Goal: Check status

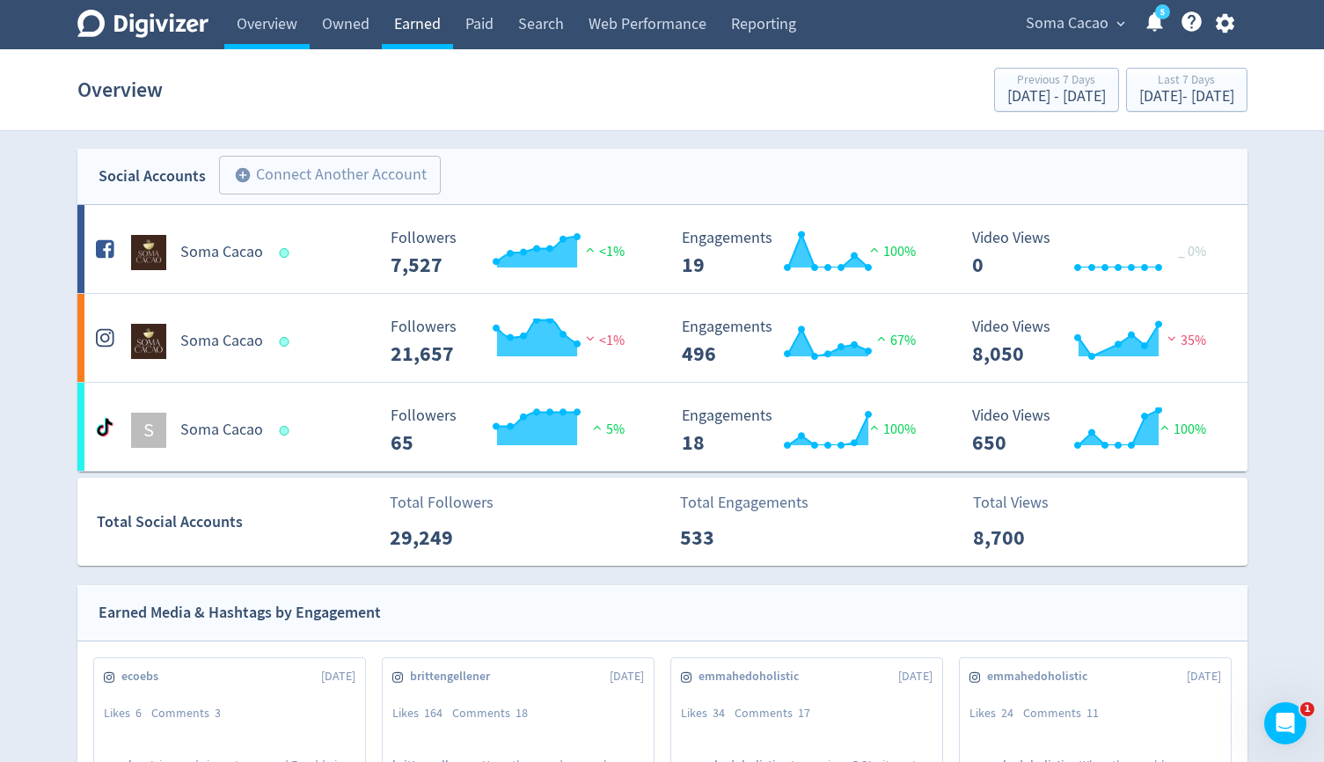
click at [432, 26] on link "Earned" at bounding box center [417, 24] width 71 height 49
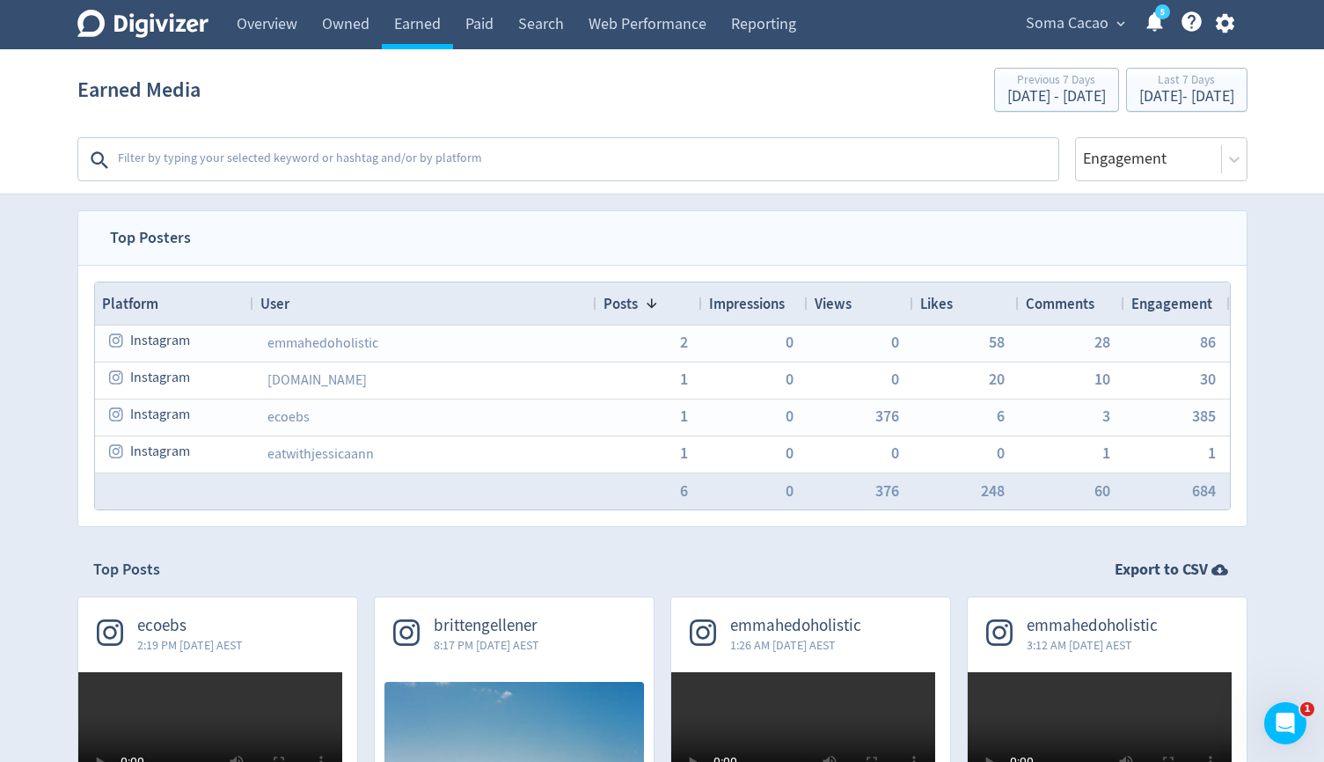
click at [1072, 20] on span "Soma Cacao" at bounding box center [1067, 24] width 83 height 28
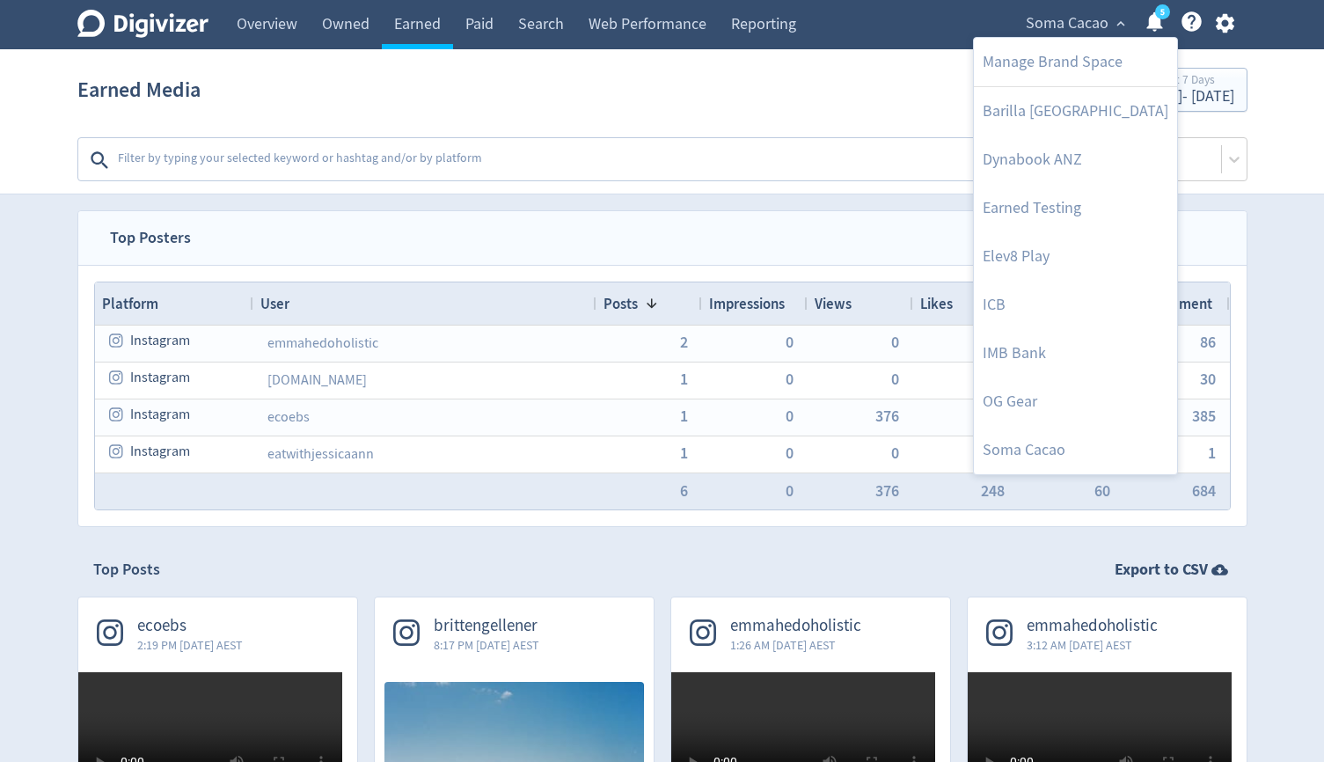
click at [1204, 85] on div at bounding box center [662, 381] width 1324 height 762
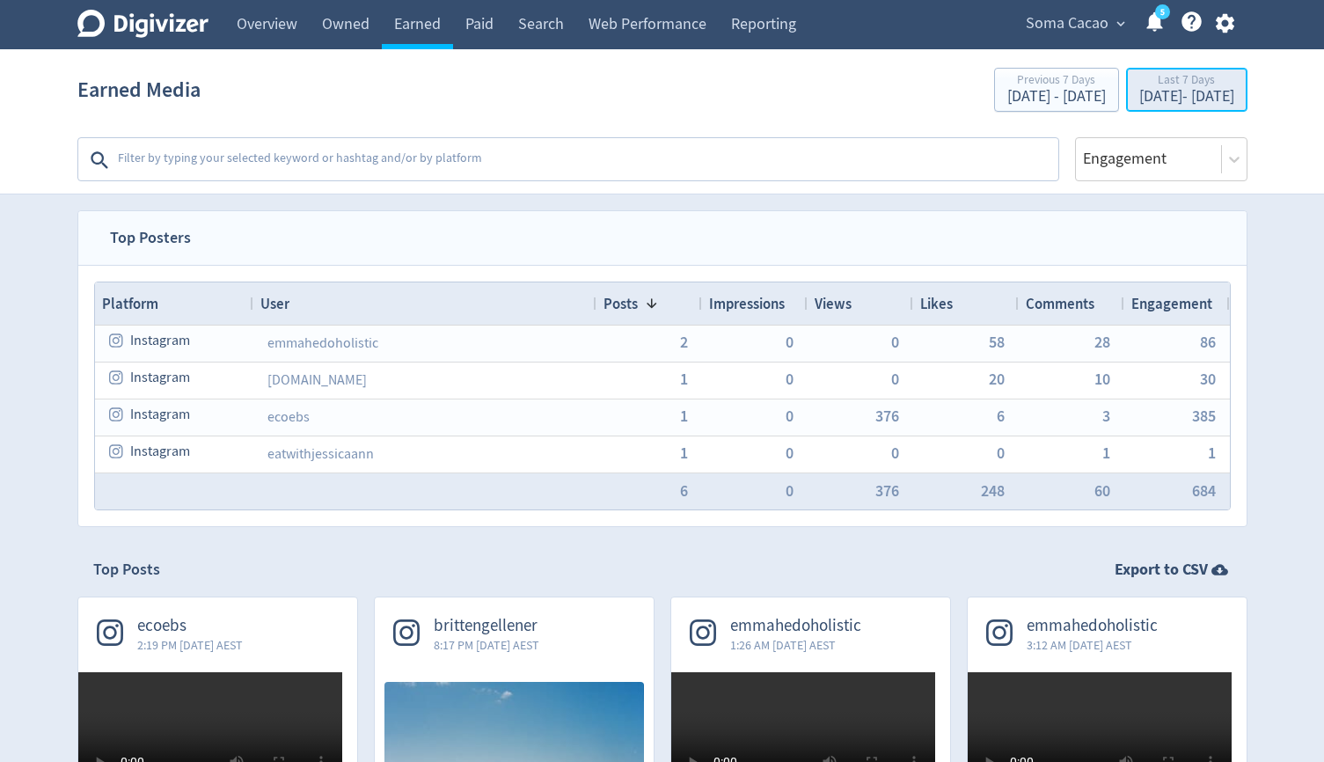
click at [1182, 93] on div "[DATE] - [DATE]" at bounding box center [1186, 97] width 95 height 16
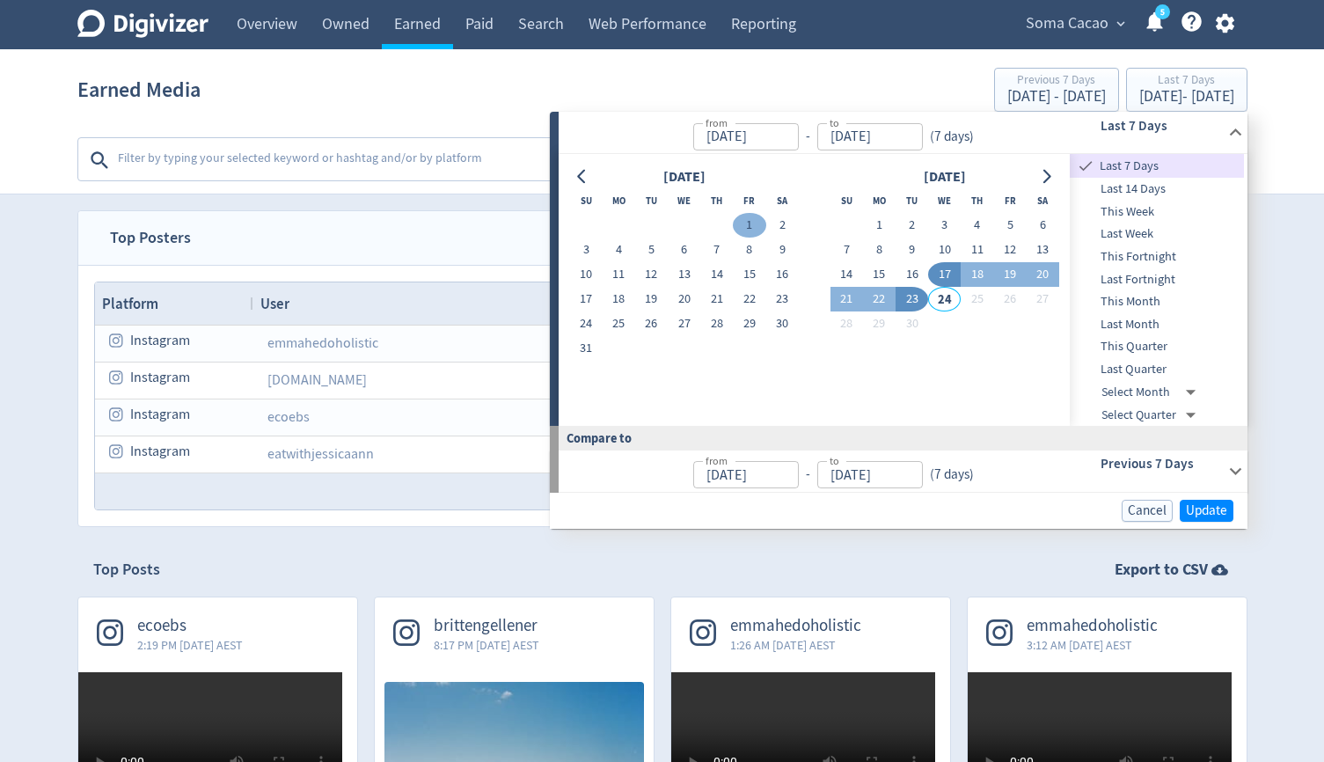
click at [755, 217] on button "1" at bounding box center [749, 225] width 33 height 25
type input "[DATE]"
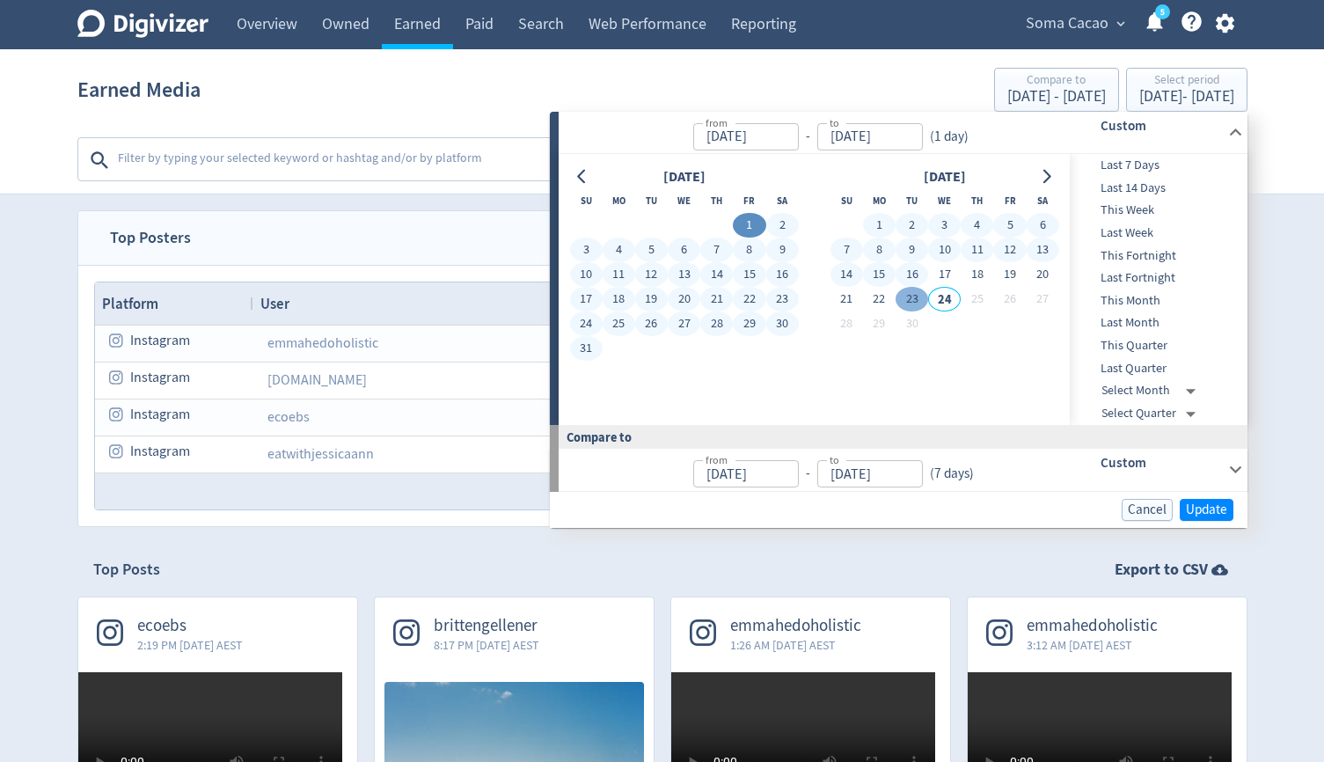
click at [911, 294] on button "23" at bounding box center [912, 299] width 33 height 25
type input "[DATE]"
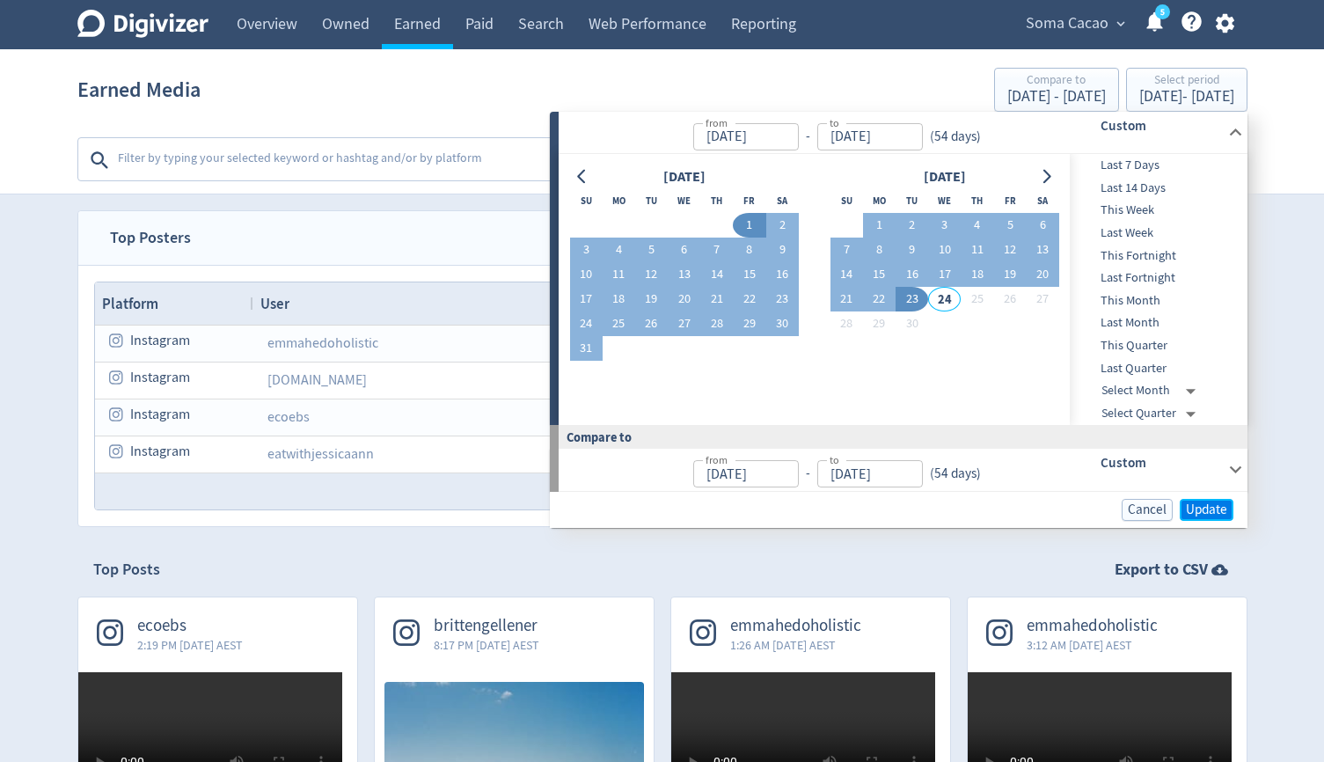
click at [1214, 512] on span "Update" at bounding box center [1206, 509] width 41 height 13
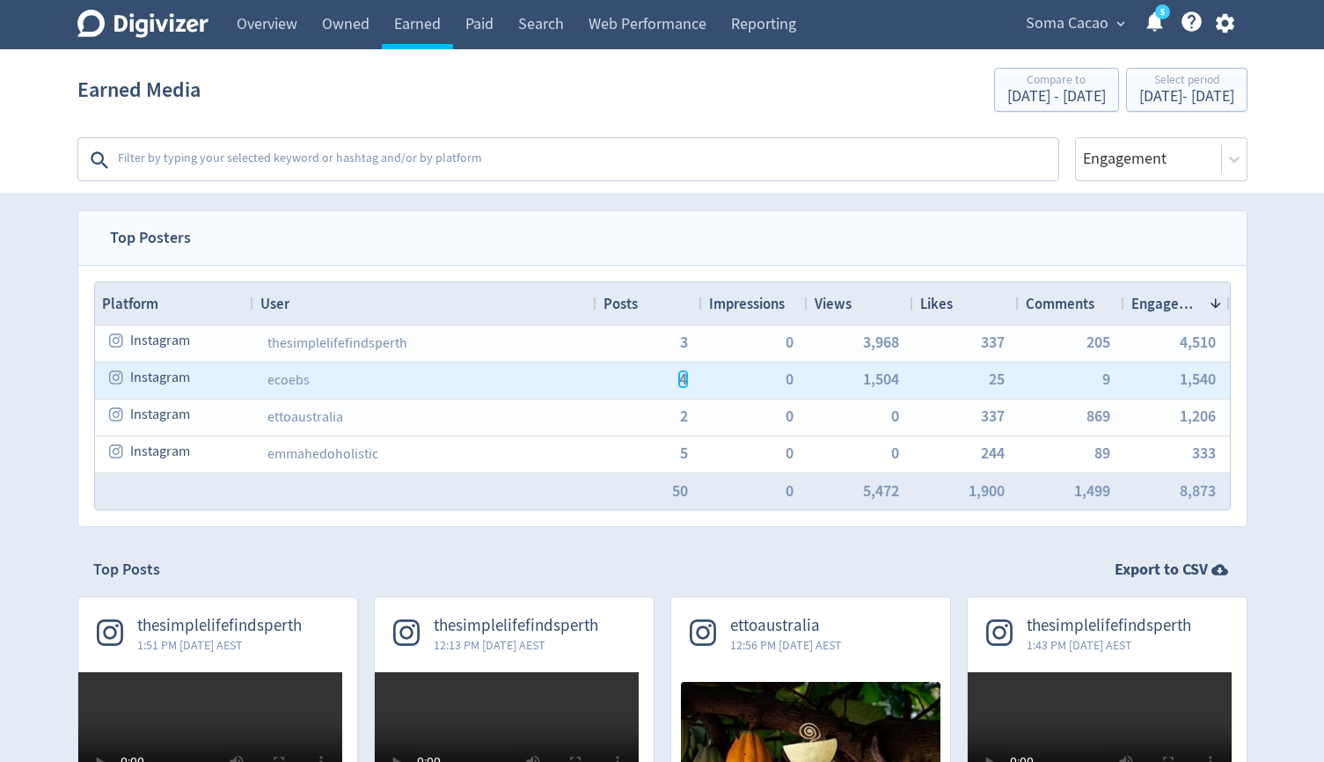
click at [686, 378] on span "4" at bounding box center [683, 379] width 8 height 16
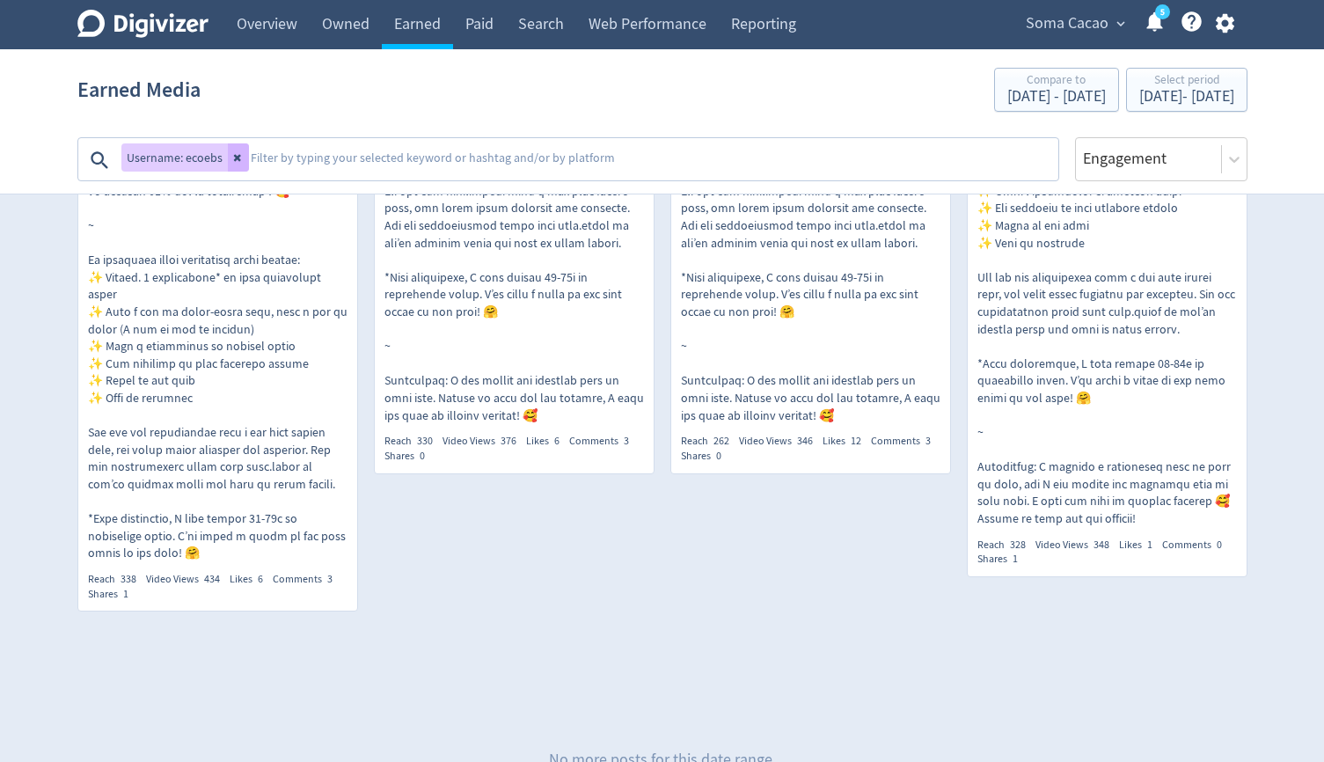
scroll to position [917, 0]
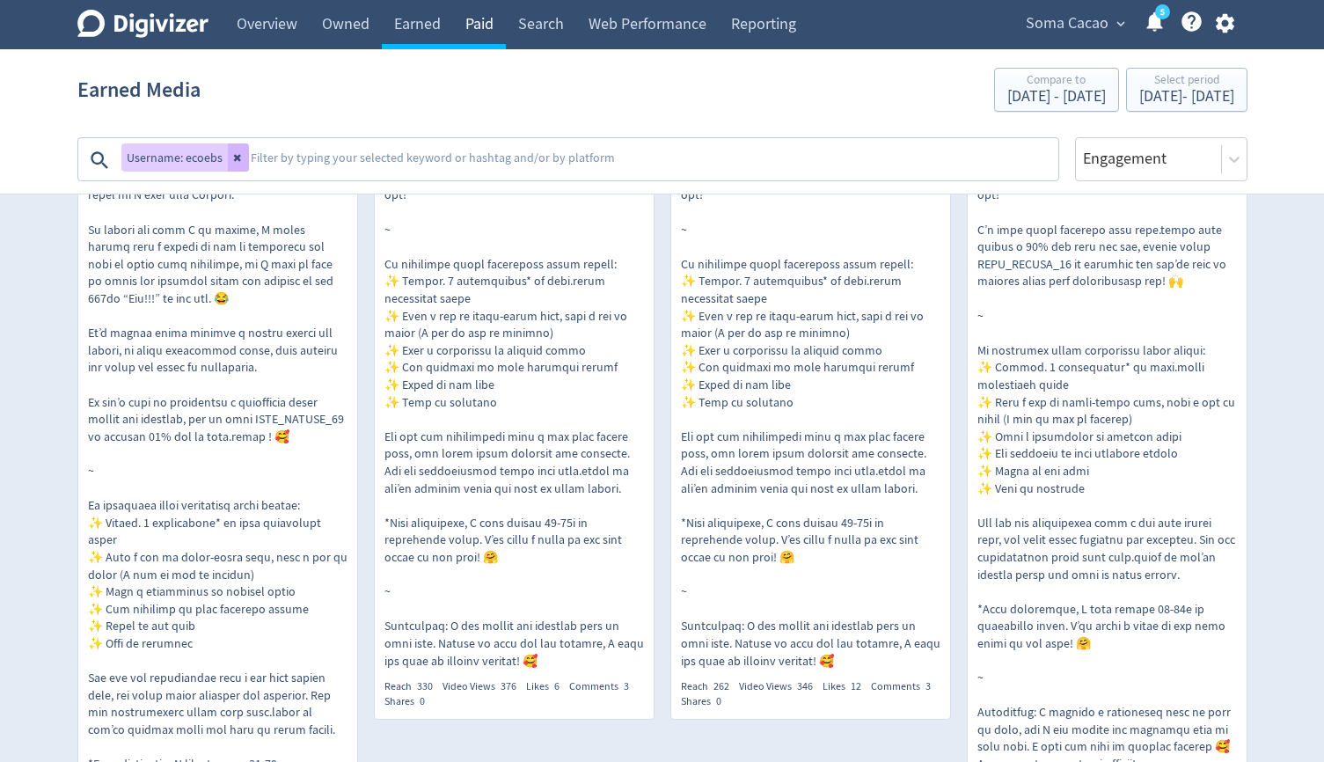
click at [474, 32] on link "Paid" at bounding box center [479, 24] width 53 height 49
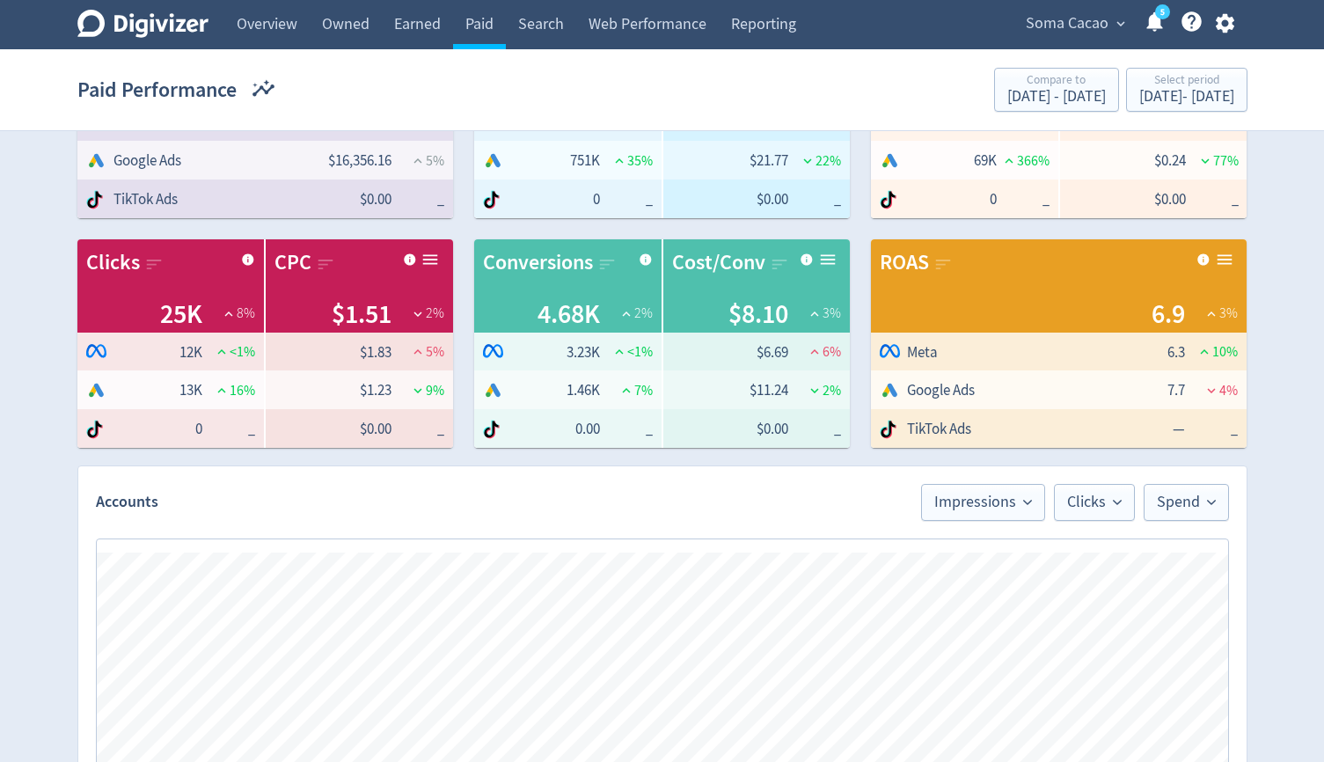
scroll to position [926, 0]
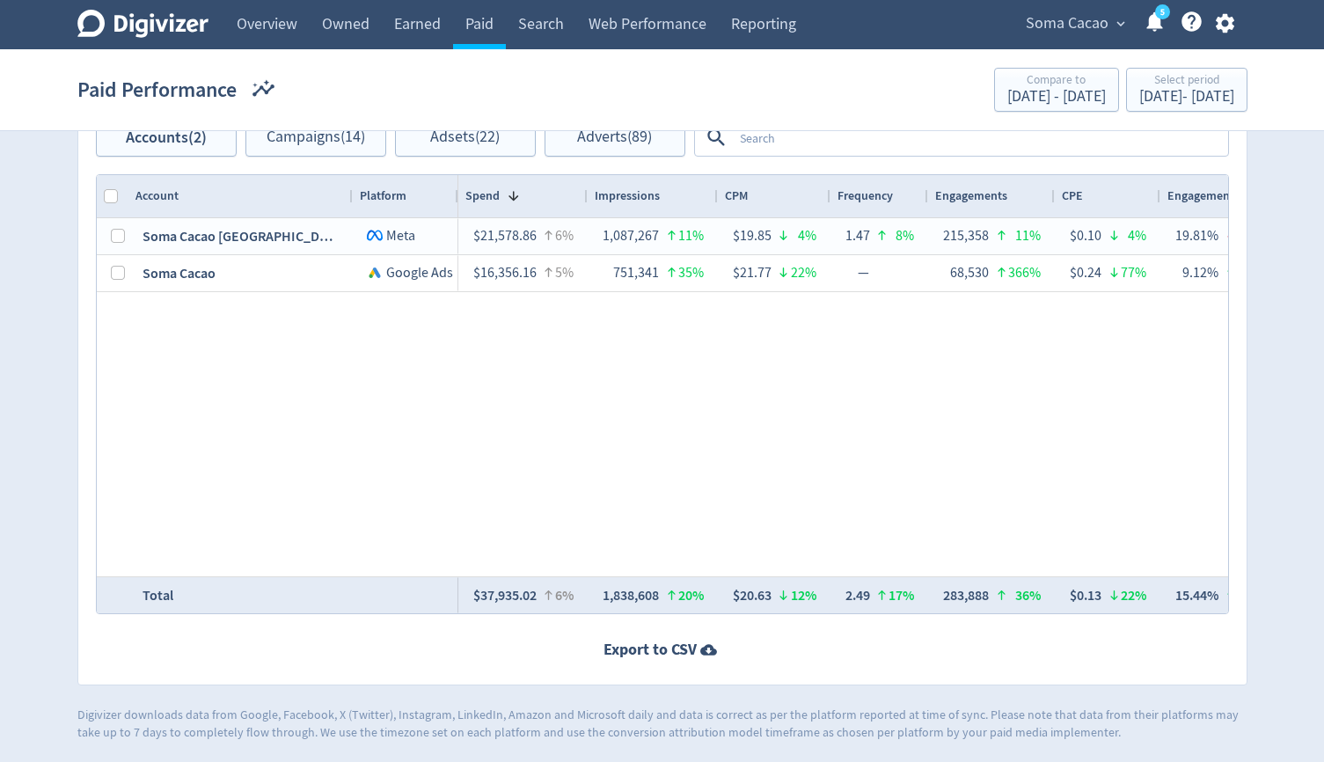
click at [823, 137] on textarea at bounding box center [980, 137] width 494 height 33
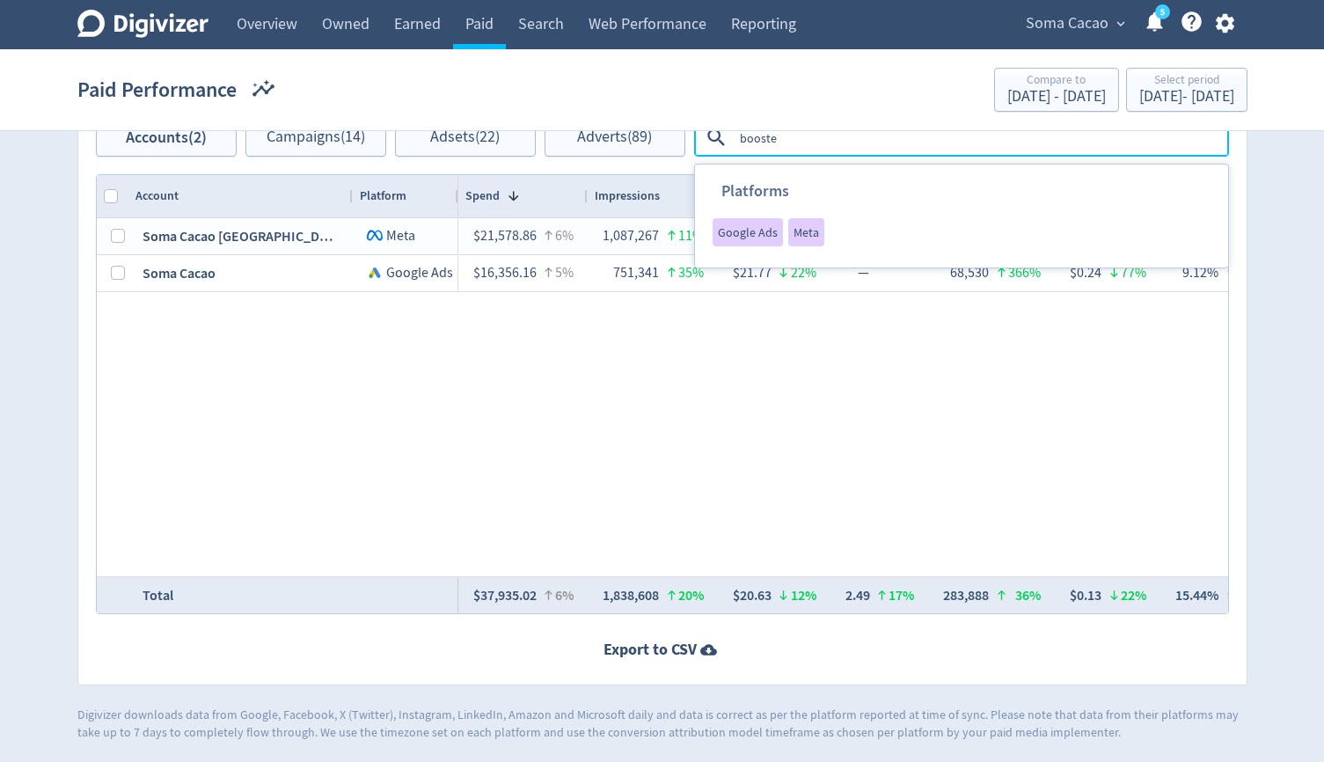
type textarea "boosted"
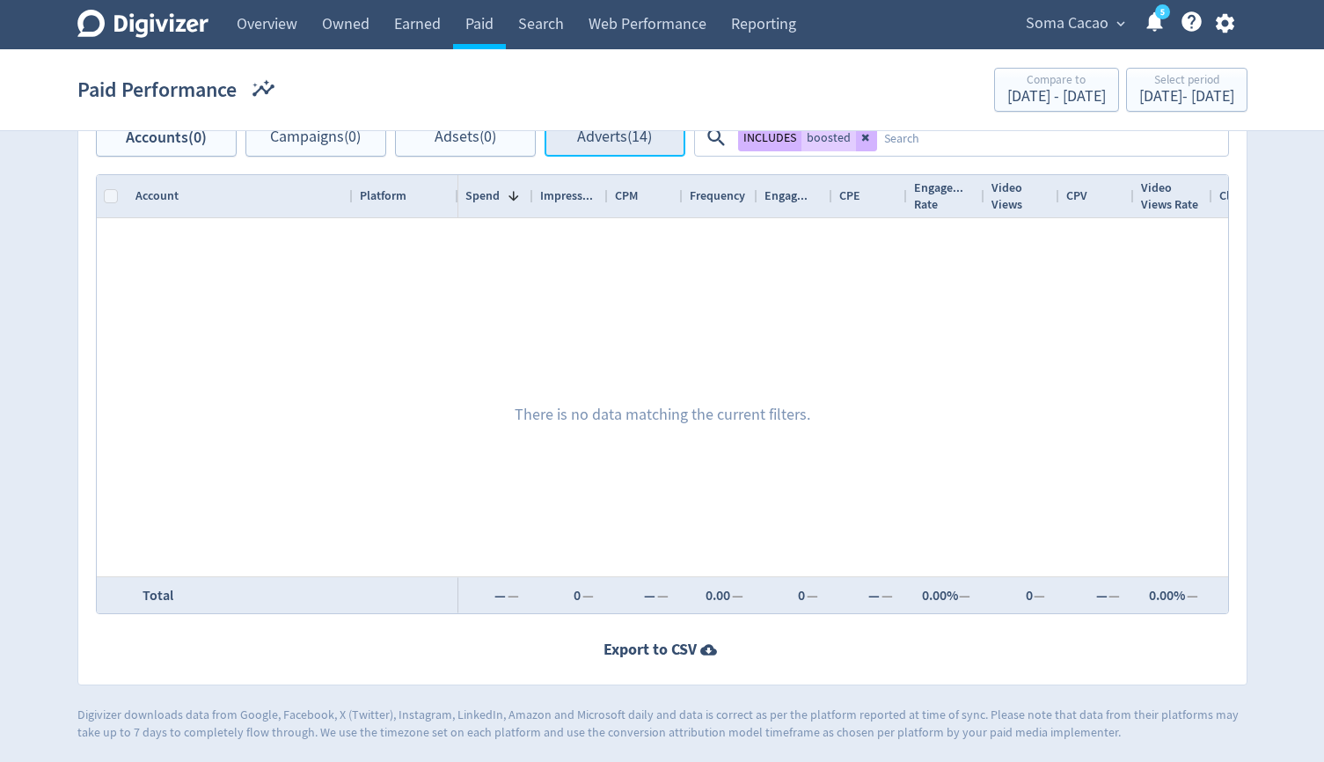
click at [577, 141] on span "Adverts (14)" at bounding box center [614, 137] width 75 height 17
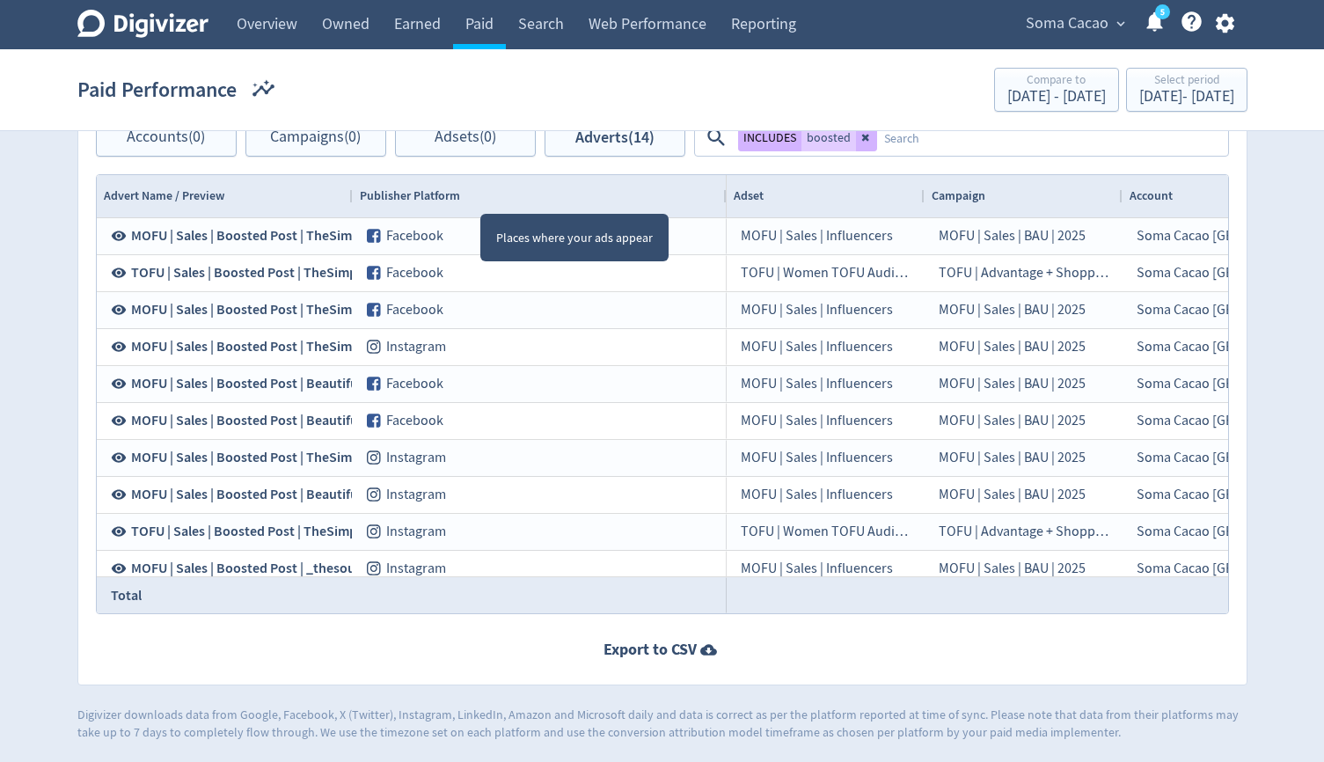
drag, startPoint x: 481, startPoint y: 198, endPoint x: 724, endPoint y: 199, distance: 242.8
click at [724, 199] on div at bounding box center [725, 196] width 7 height 42
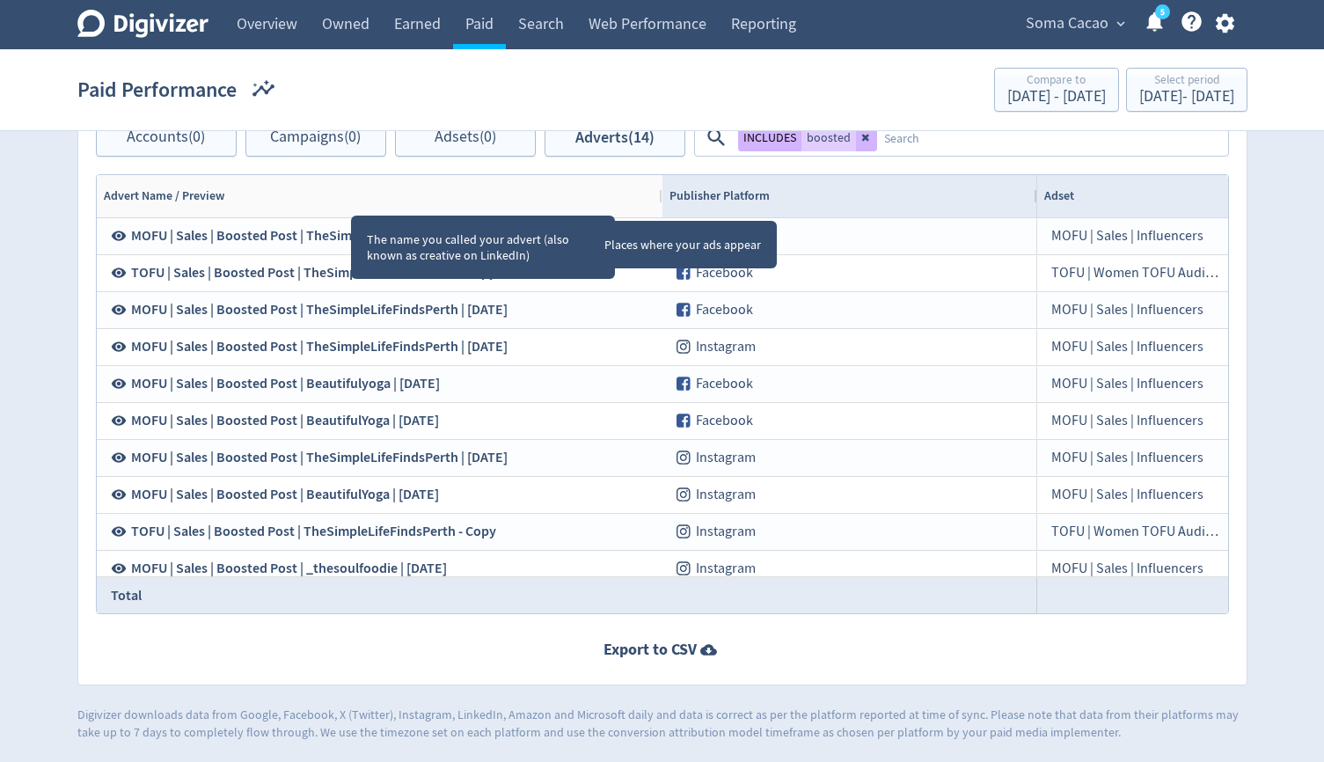
drag, startPoint x: 351, startPoint y: 200, endPoint x: 670, endPoint y: 221, distance: 320.1
click at [670, 221] on div "Drag here to set row groups Drag here to set column labels Advert Name / Previe…" at bounding box center [662, 394] width 1133 height 440
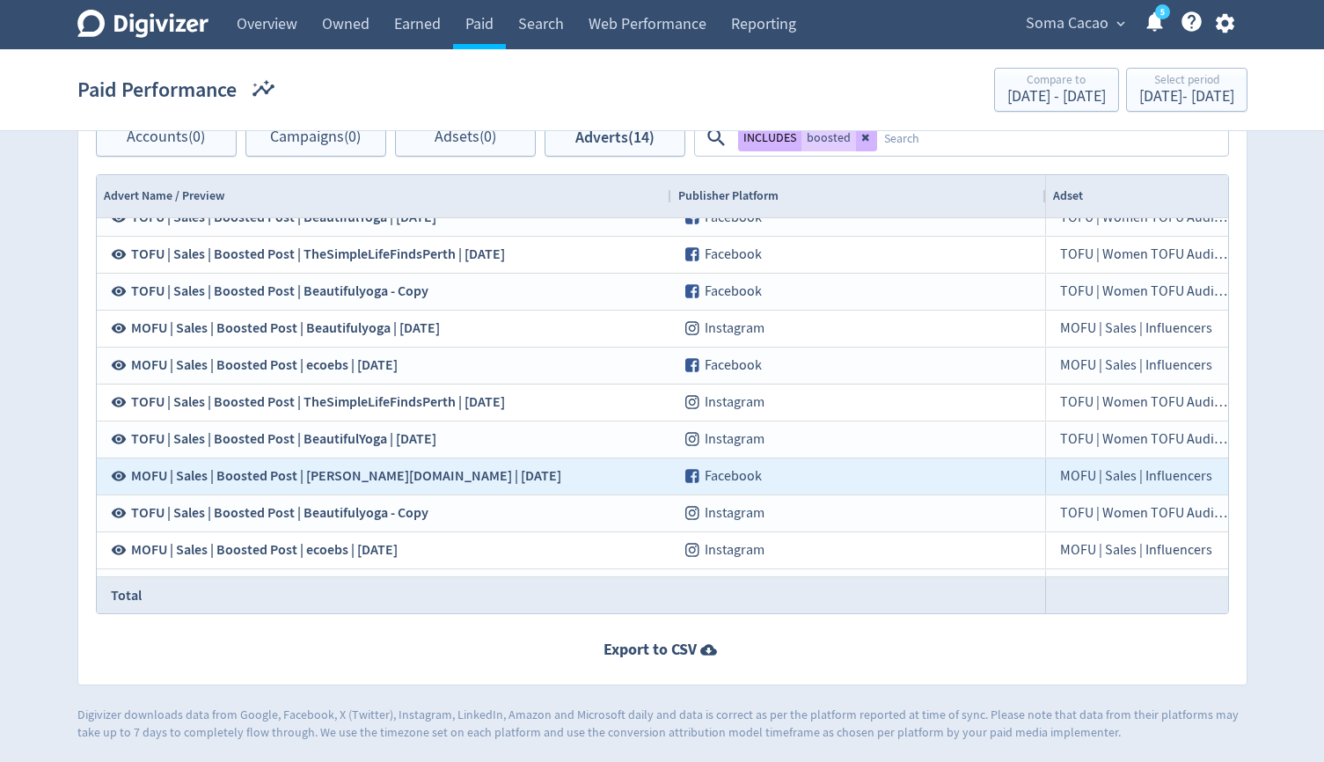
scroll to position [390, 0]
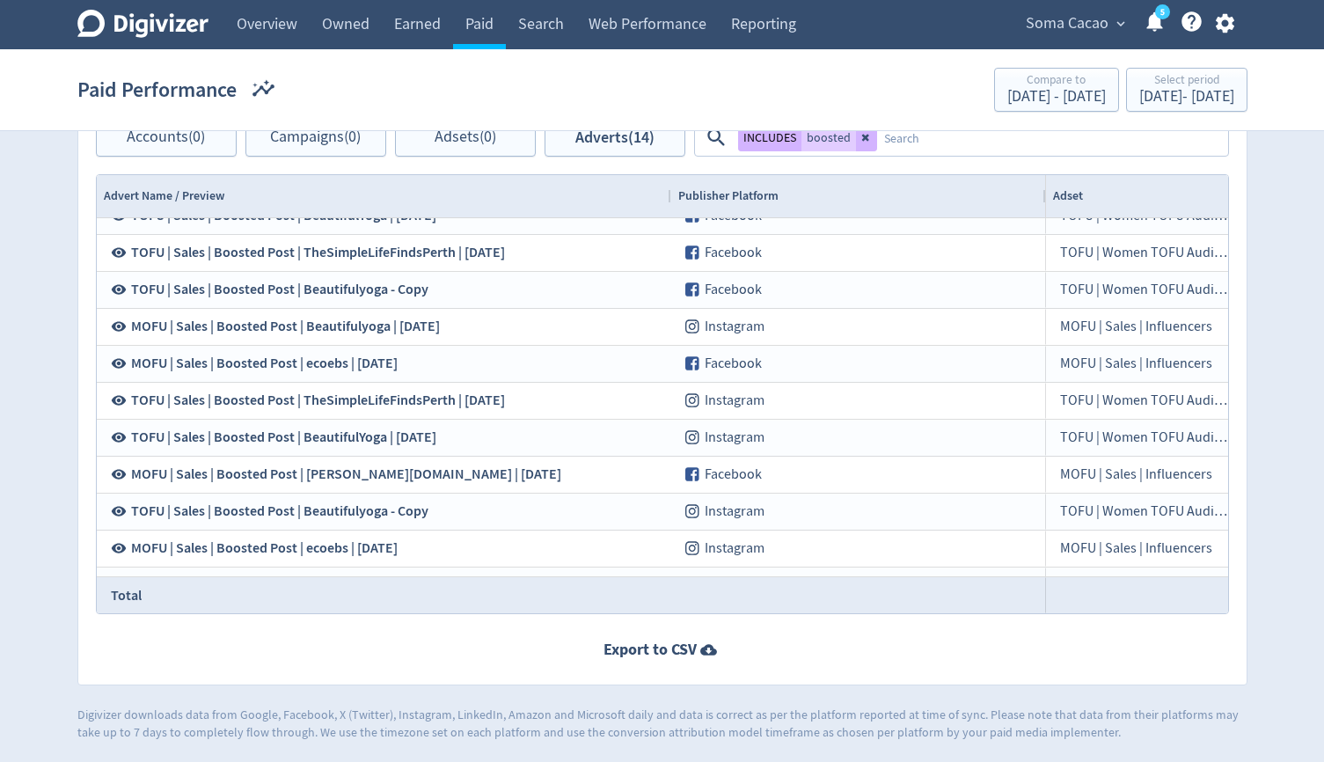
click at [1038, 144] on textarea at bounding box center [1051, 137] width 349 height 33
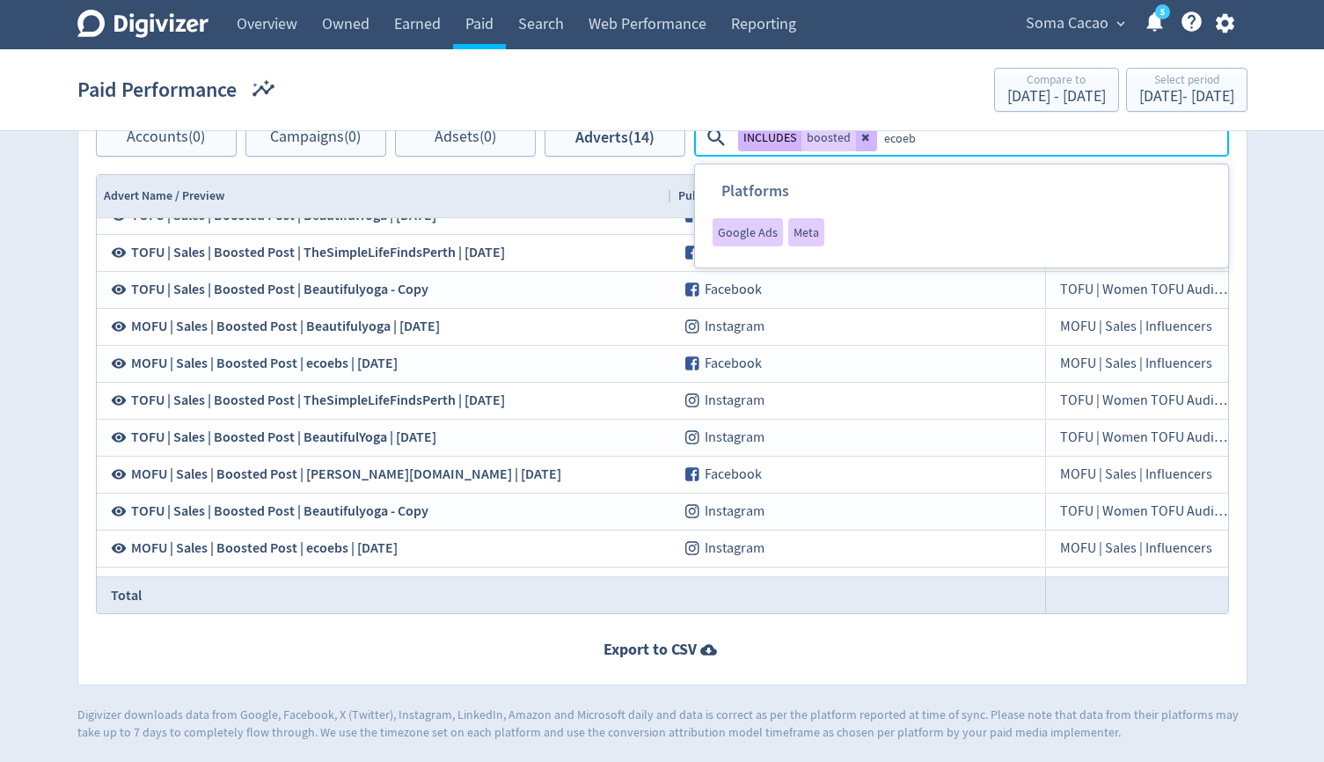
type textarea "ecoebs"
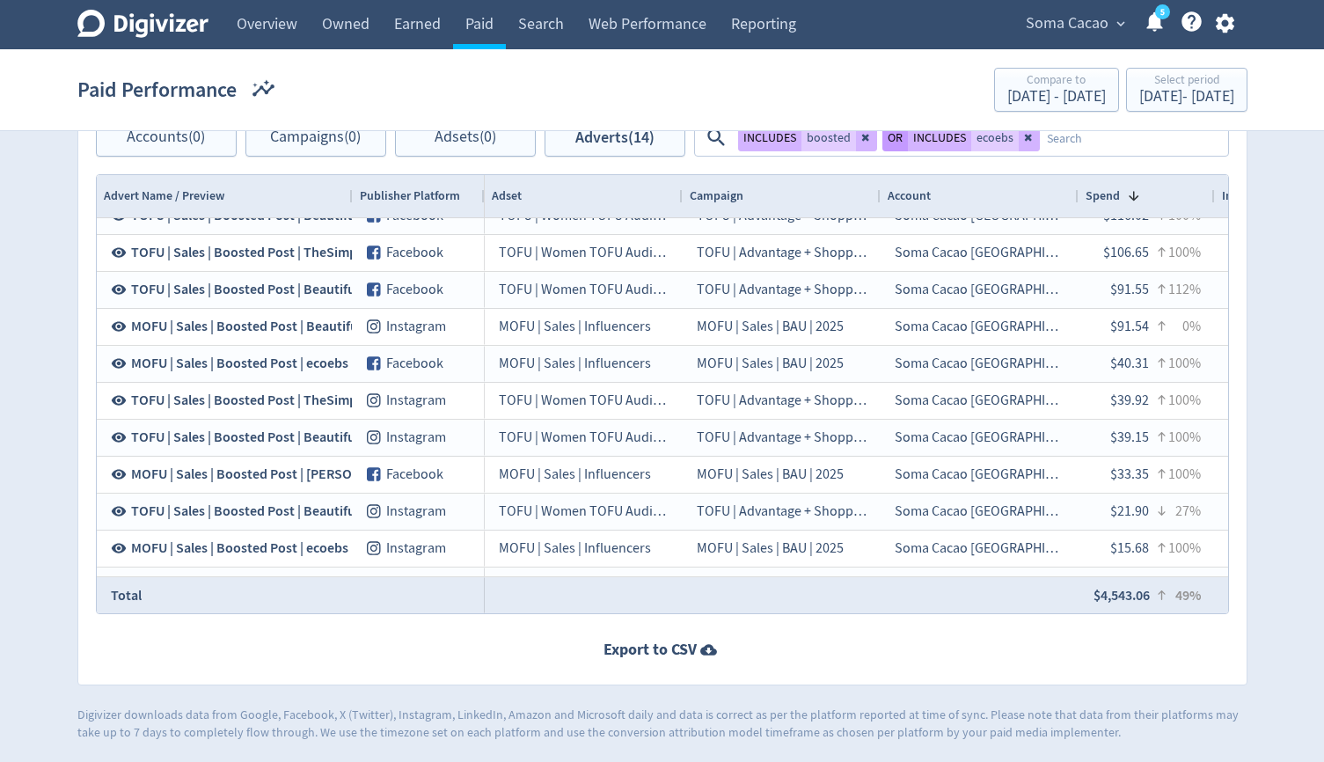
click at [889, 143] on button "OR" at bounding box center [895, 137] width 26 height 28
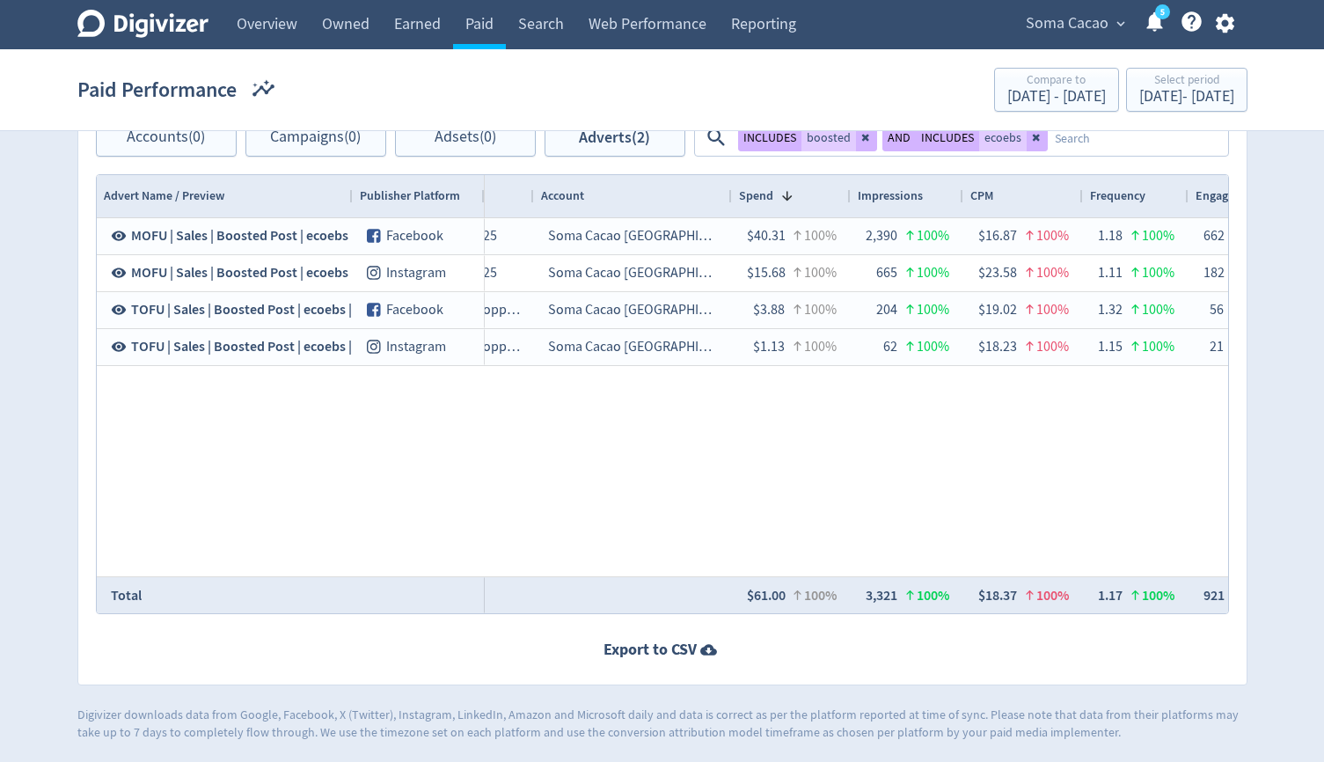
scroll to position [0, 0]
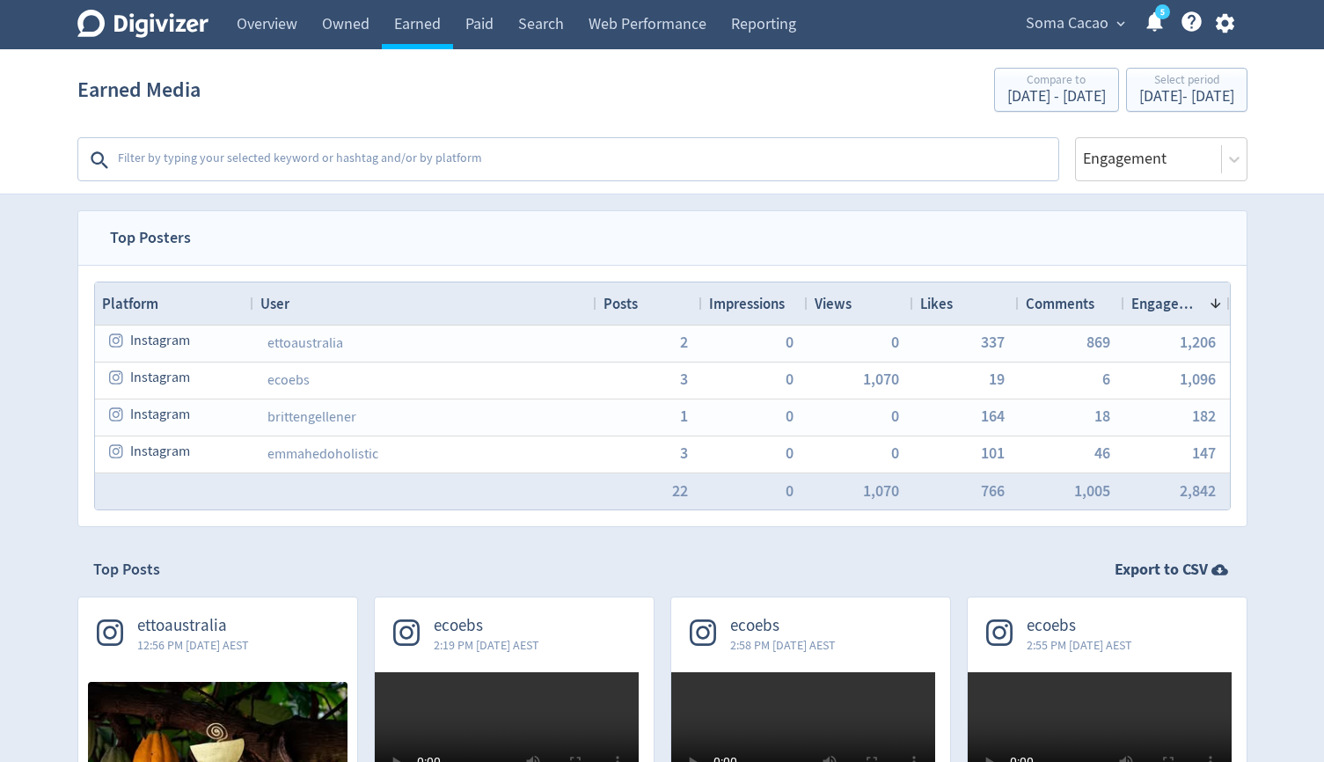
click at [1101, 112] on div "Earned Media Compare to Aug 9, 2025 - Aug 31, 2025 Select period Sep 1, 2025 - …" at bounding box center [662, 90] width 1170 height 56
click at [1139, 90] on div "Sep 1, 2025 - Sep 23, 2025" at bounding box center [1186, 97] width 95 height 16
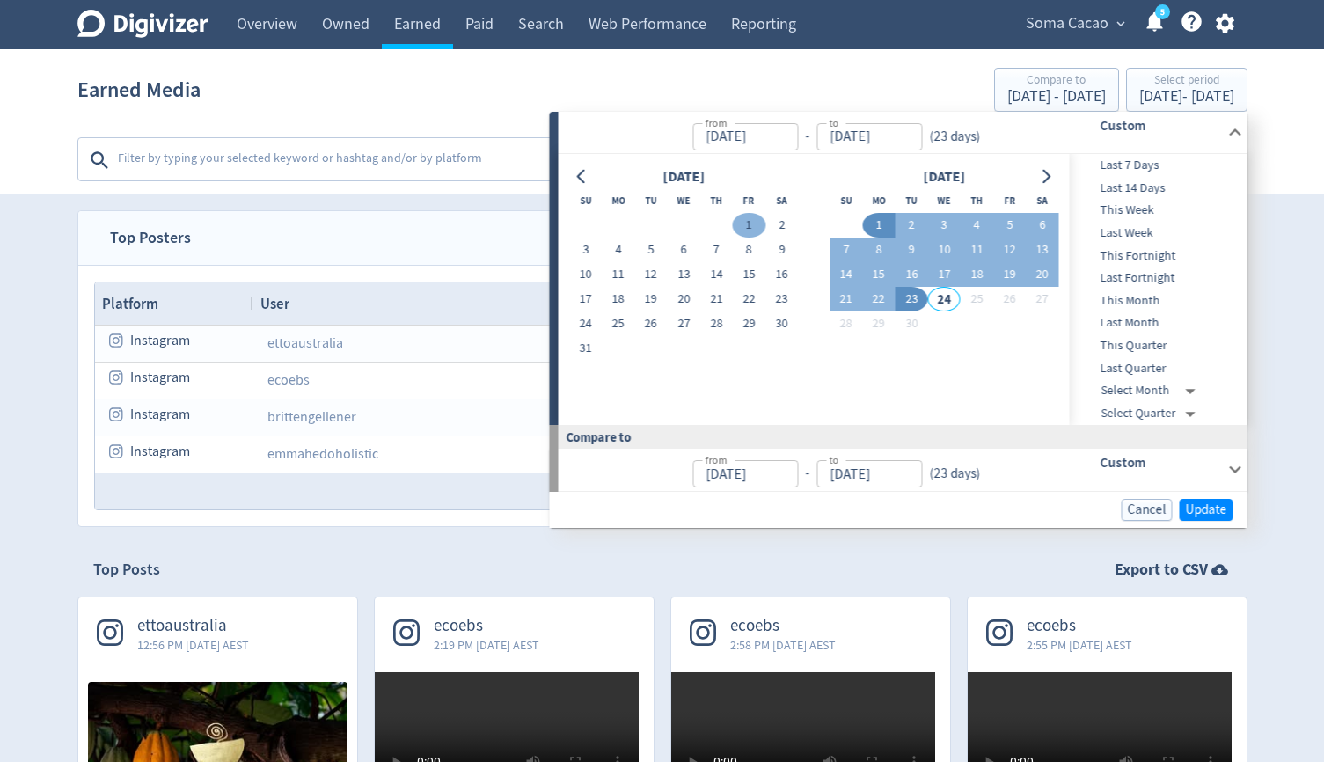
click at [746, 229] on button "1" at bounding box center [749, 225] width 33 height 25
type input "[DATE]"
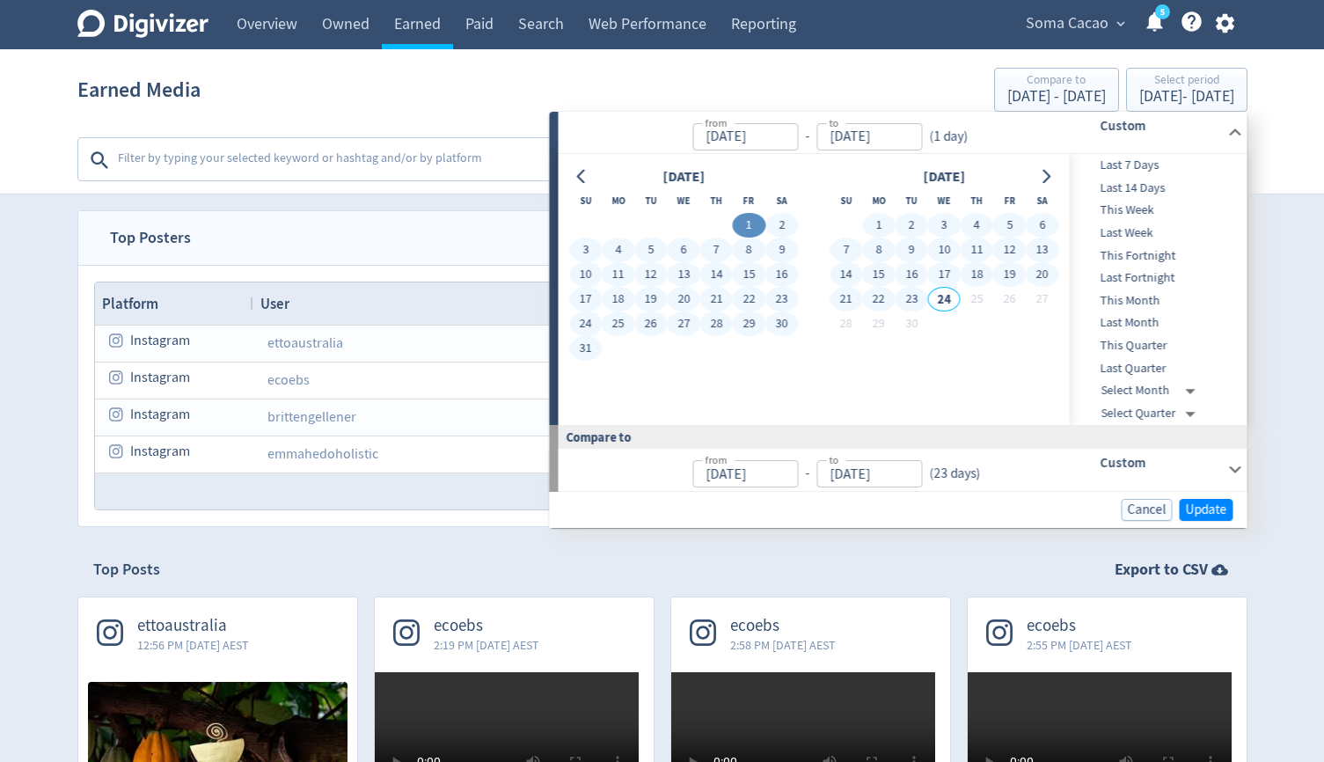
click at [914, 302] on button "23" at bounding box center [912, 299] width 33 height 25
type input "[DATE]"
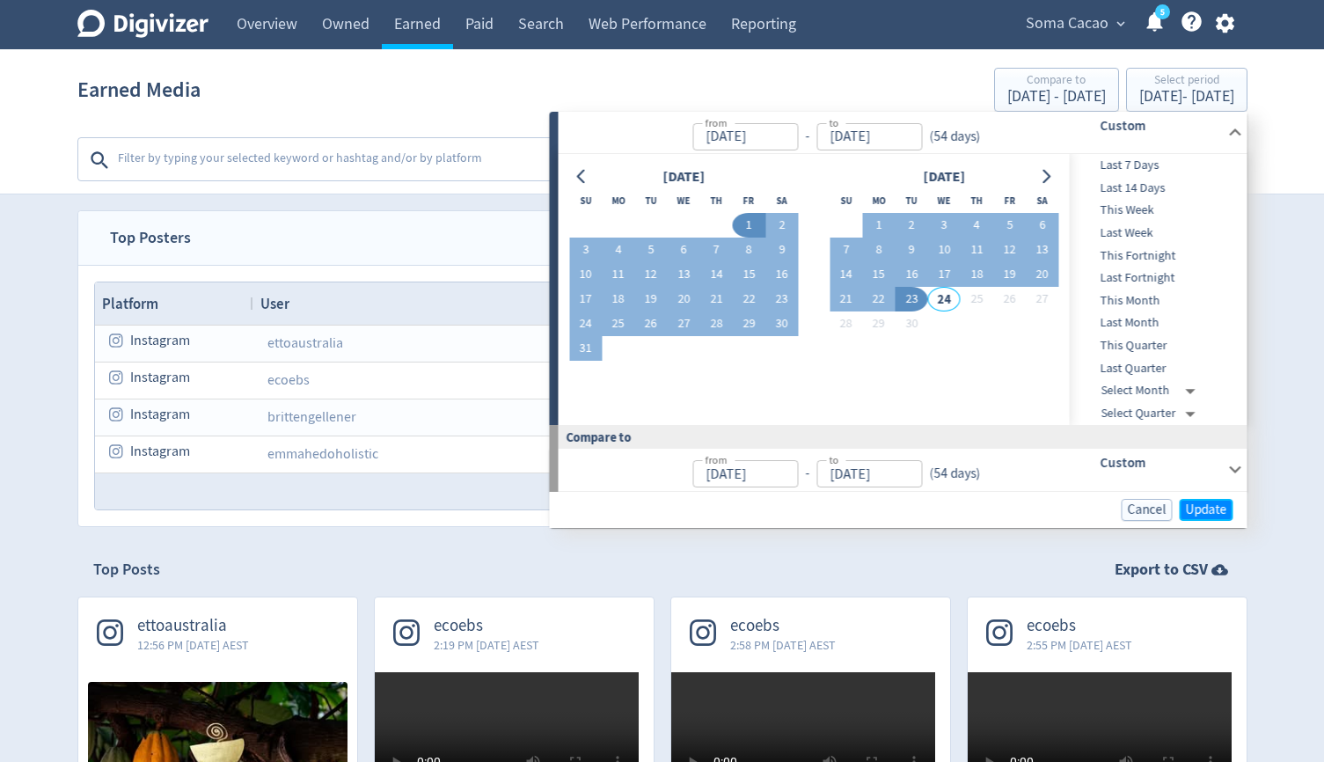
click at [1224, 512] on span "Update" at bounding box center [1206, 509] width 41 height 13
